Goal: Transaction & Acquisition: Register for event/course

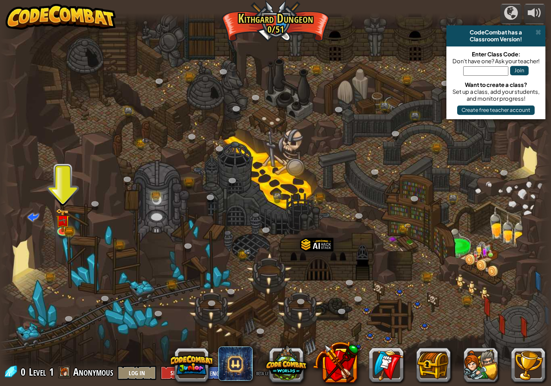
click at [494, 69] on input "text" at bounding box center [485, 70] width 45 height 9
type input "a"
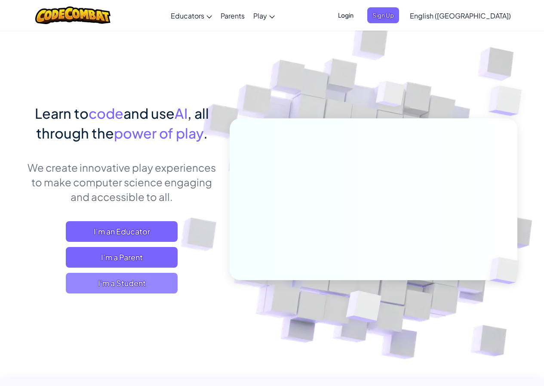
click at [165, 282] on span "I'm a Student" at bounding box center [122, 283] width 112 height 21
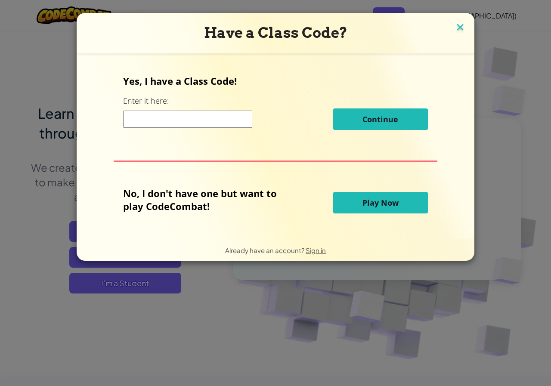
click at [462, 27] on img at bounding box center [459, 28] width 11 height 13
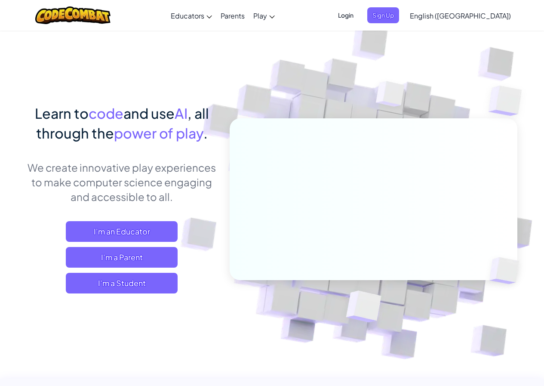
click at [359, 18] on span "Login" at bounding box center [346, 15] width 26 height 16
